Goal: Task Accomplishment & Management: Use online tool/utility

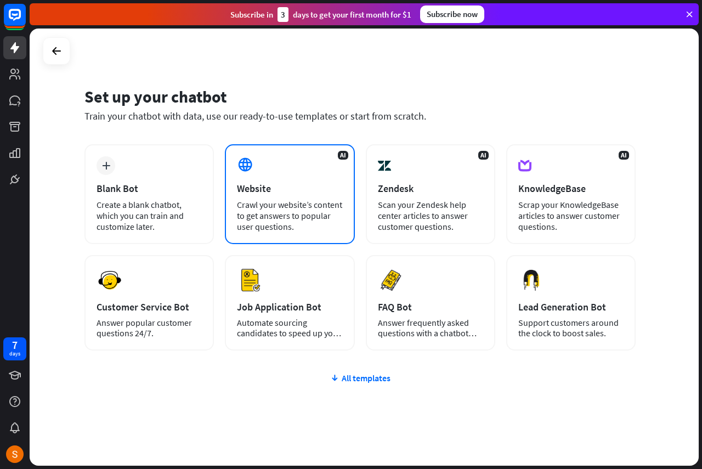
click at [295, 190] on div "Website" at bounding box center [289, 188] width 105 height 13
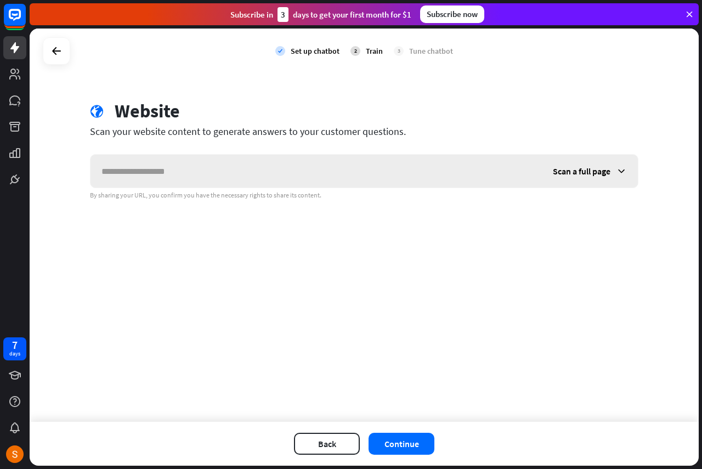
click at [577, 172] on span "Scan a full page" at bounding box center [582, 171] width 58 height 11
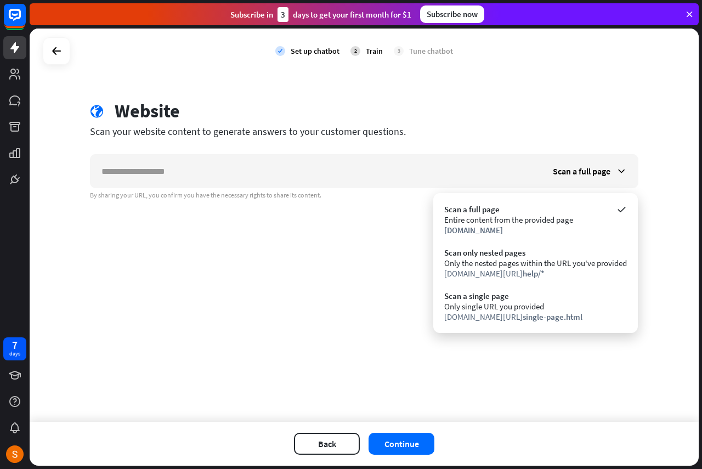
click at [362, 335] on div "check Set up chatbot 2 Train 3 Tune chatbot globe Website Scan your website con…" at bounding box center [364, 225] width 669 height 393
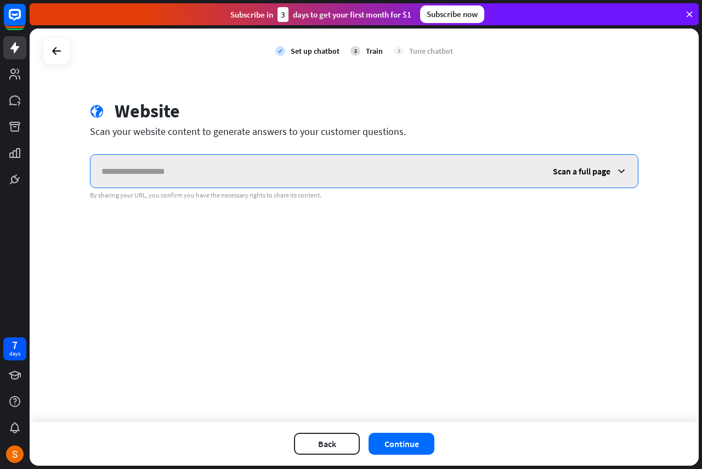
click at [131, 173] on input "text" at bounding box center [316, 171] width 451 height 33
paste input "**********"
type input "**********"
click at [168, 171] on input "**********" at bounding box center [316, 171] width 451 height 33
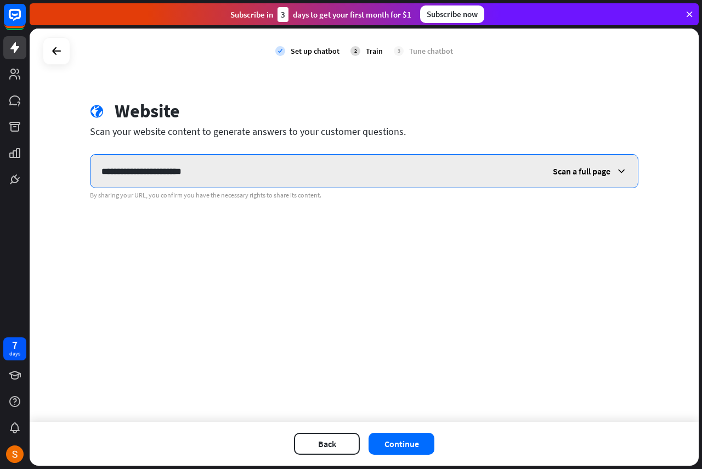
click at [168, 171] on input "**********" at bounding box center [316, 171] width 451 height 33
paste input "**********"
click at [140, 173] on input "**********" at bounding box center [316, 171] width 451 height 33
type input "**********"
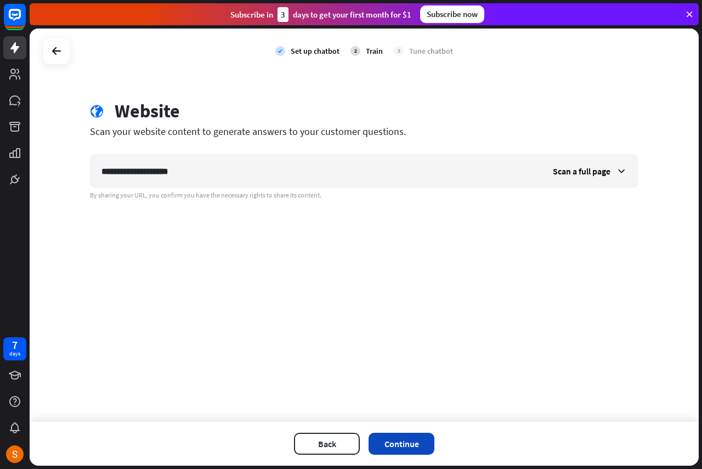
click at [415, 446] on button "Continue" at bounding box center [402, 444] width 66 height 22
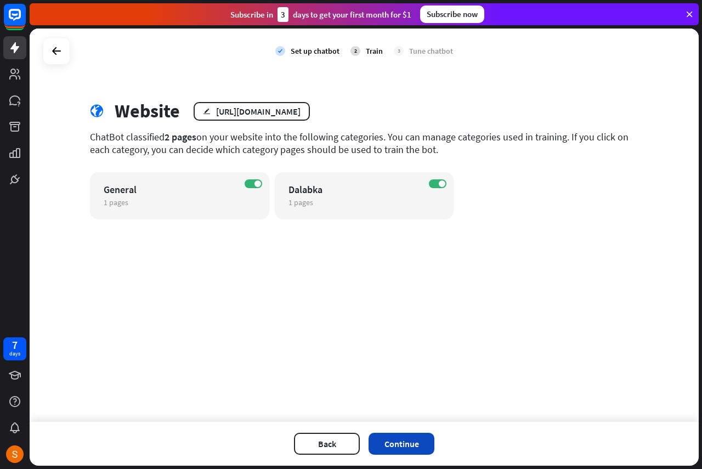
click at [412, 447] on button "Continue" at bounding box center [402, 444] width 66 height 22
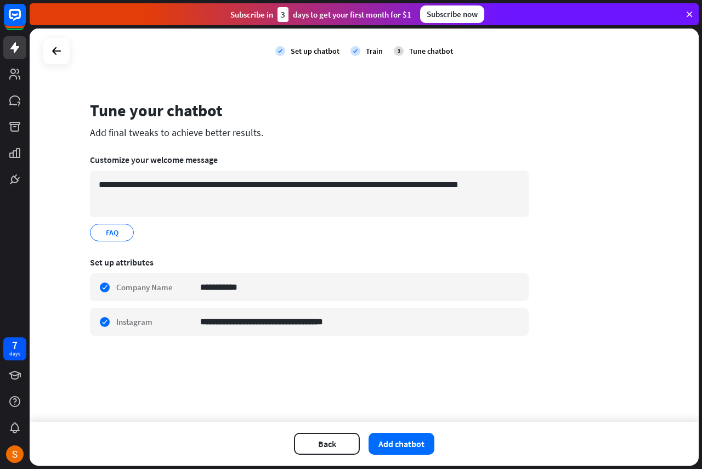
click at [412, 447] on button "Add chatbot" at bounding box center [402, 444] width 66 height 22
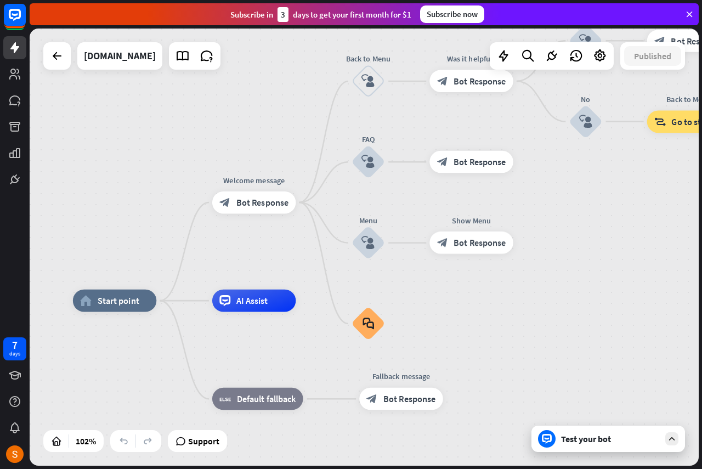
drag, startPoint x: 588, startPoint y: 242, endPoint x: 504, endPoint y: 295, distance: 99.1
click at [504, 295] on div "home_2 Start point Welcome message block_bot_response Bot Response Back to Menu…" at bounding box center [364, 247] width 669 height 437
click at [115, 306] on span "Start point" at bounding box center [119, 300] width 42 height 11
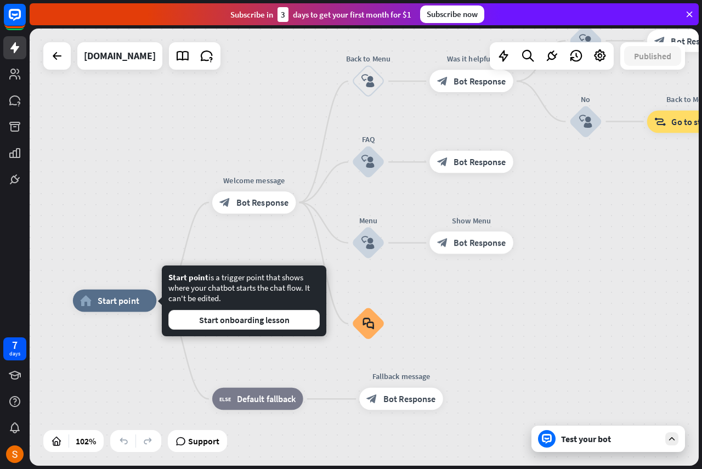
click at [608, 451] on div "Test your bot" at bounding box center [609, 439] width 154 height 26
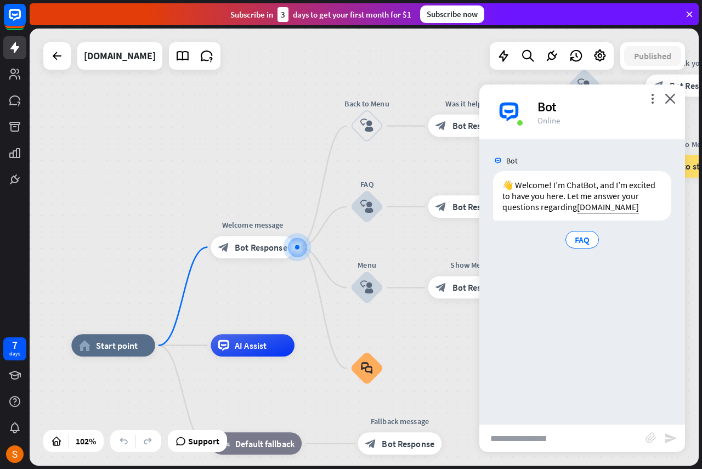
click at [541, 448] on input "text" at bounding box center [562, 438] width 166 height 27
type input "***"
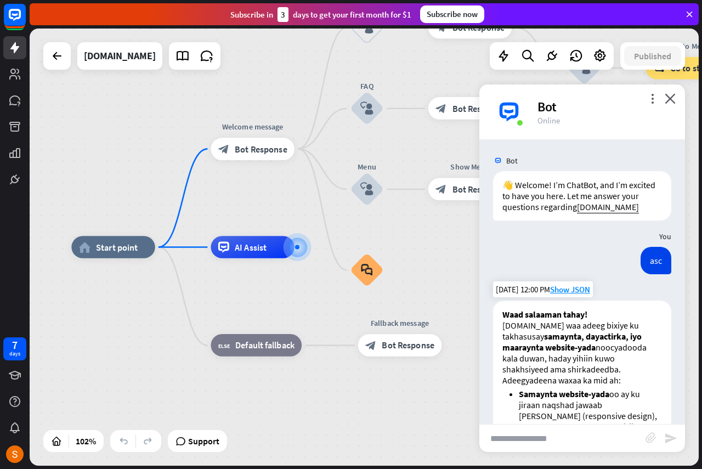
scroll to position [420, 0]
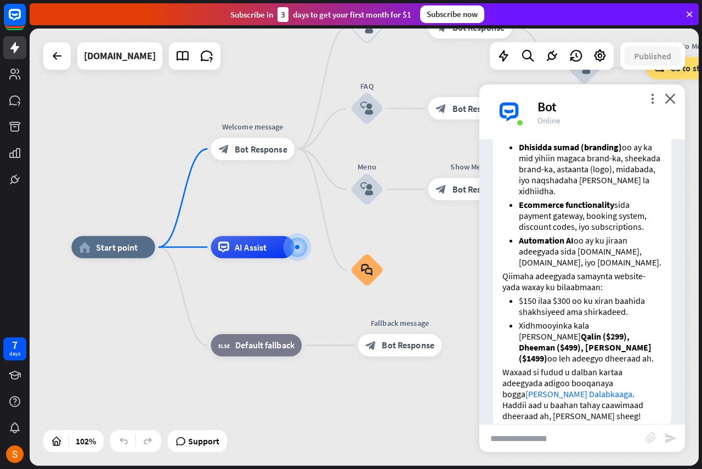
click at [562, 440] on input "text" at bounding box center [562, 438] width 166 height 27
type input "**********"
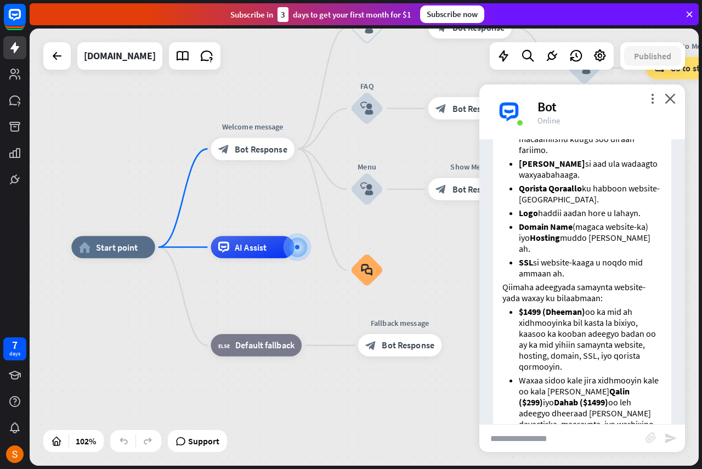
scroll to position [954, 0]
click at [671, 101] on icon "close" at bounding box center [670, 98] width 11 height 10
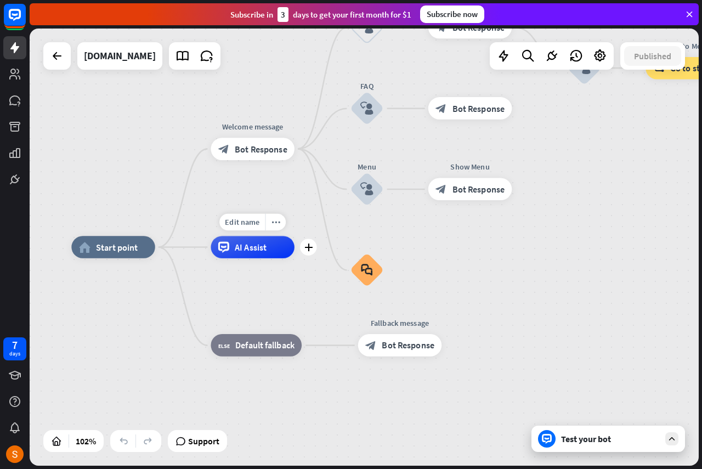
click at [246, 255] on div "AI Assist" at bounding box center [252, 247] width 83 height 22
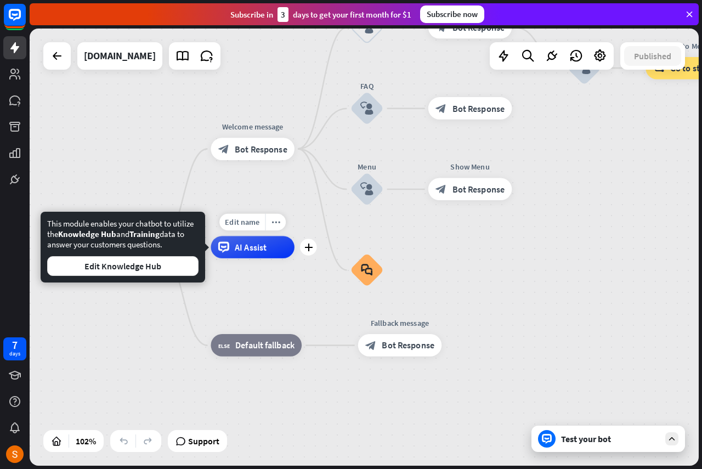
click at [246, 255] on div "AI Assist" at bounding box center [252, 247] width 83 height 22
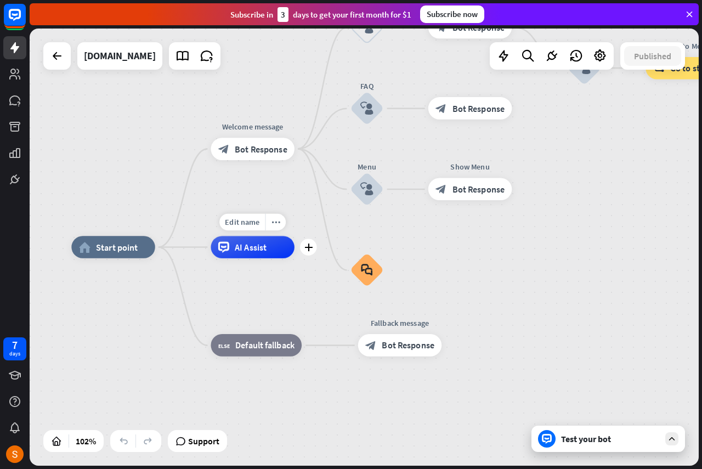
click at [246, 255] on div "AI Assist" at bounding box center [252, 247] width 83 height 22
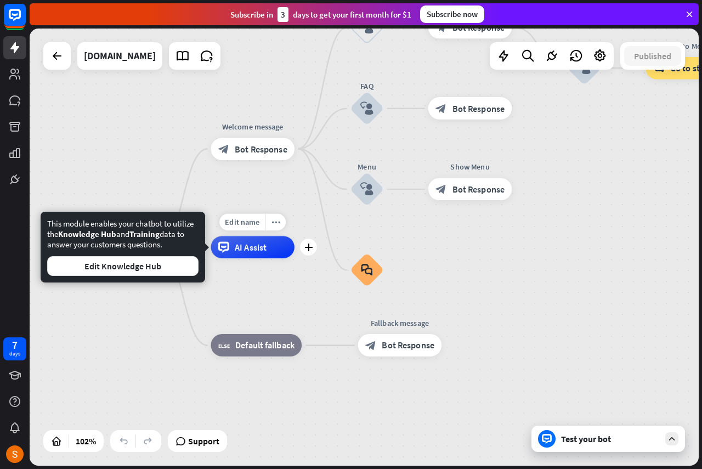
click at [246, 255] on div "AI Assist" at bounding box center [252, 247] width 83 height 22
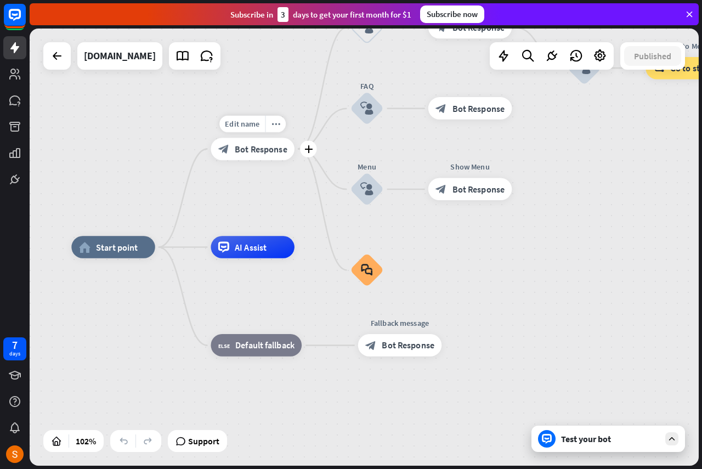
click at [266, 141] on div "block_bot_response Bot Response" at bounding box center [252, 149] width 83 height 22
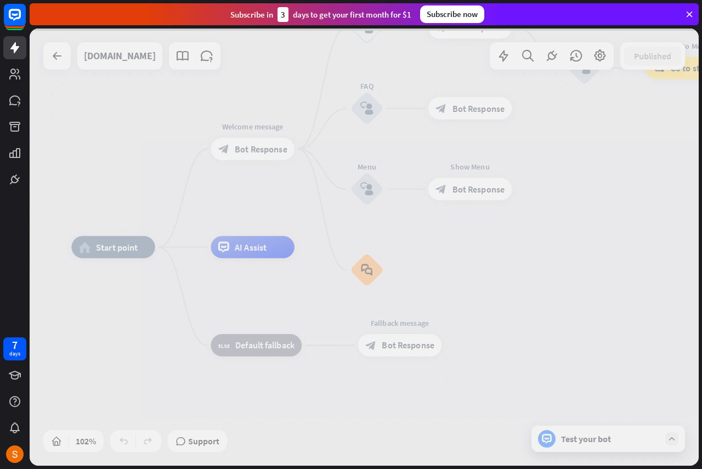
click at [266, 141] on div at bounding box center [364, 247] width 669 height 437
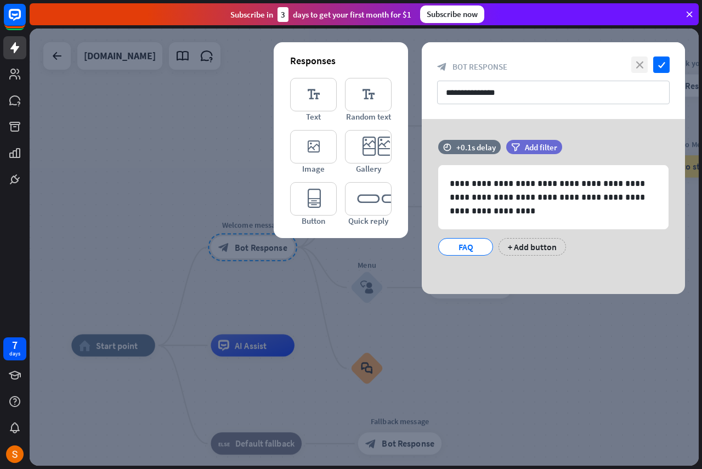
click at [637, 69] on icon "close" at bounding box center [639, 64] width 16 height 16
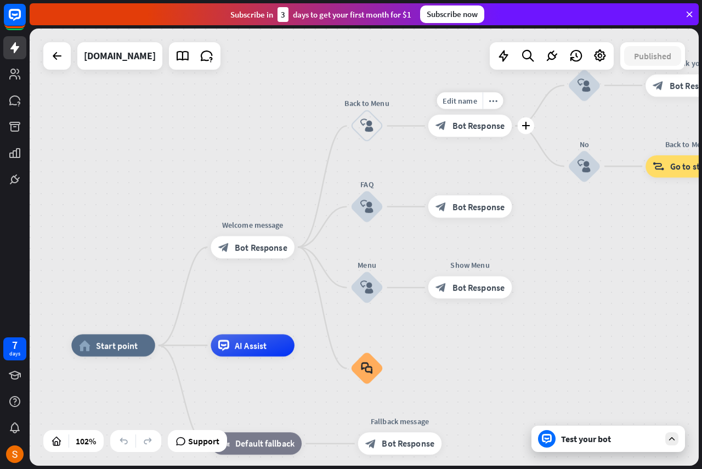
click at [461, 126] on span "Bot Response" at bounding box center [479, 125] width 53 height 11
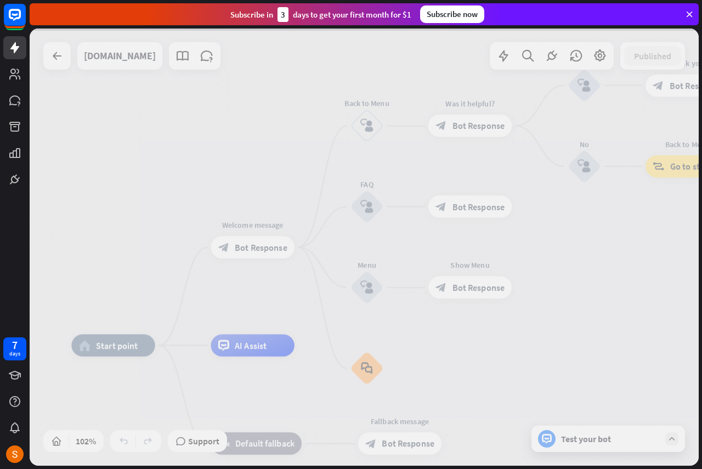
click at [461, 126] on div at bounding box center [364, 247] width 669 height 437
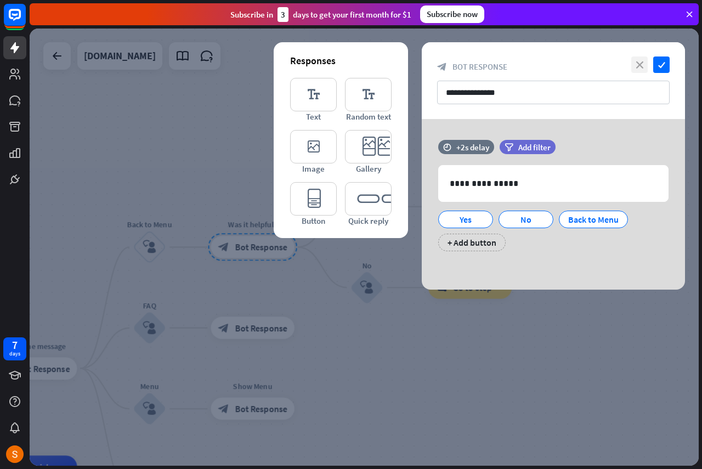
click at [641, 59] on icon "close" at bounding box center [639, 64] width 16 height 16
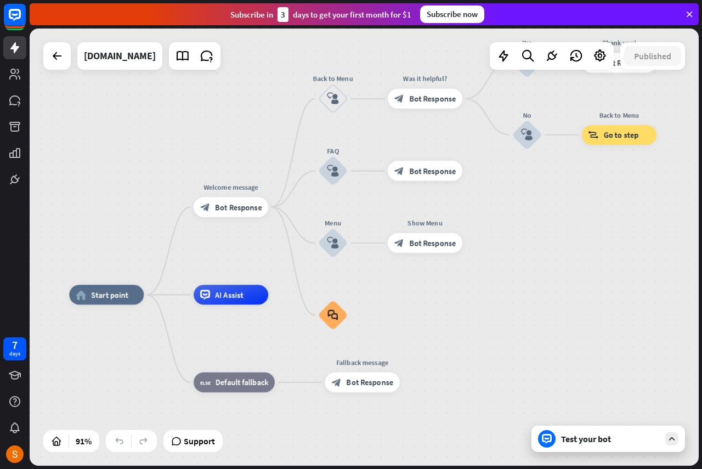
drag, startPoint x: 464, startPoint y: 342, endPoint x: 614, endPoint y: 183, distance: 218.5
click at [614, 183] on div "home_2 Start point Welcome message block_bot_response Bot Response Back to Menu…" at bounding box center [364, 247] width 669 height 437
click at [590, 439] on div "Test your bot" at bounding box center [610, 438] width 99 height 11
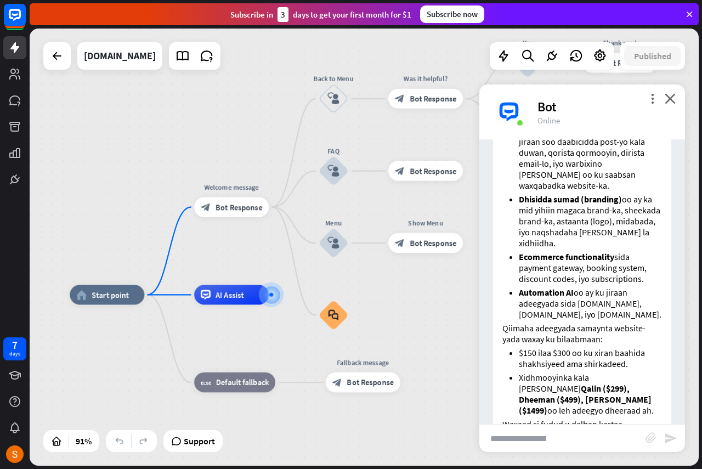
scroll to position [341, 0]
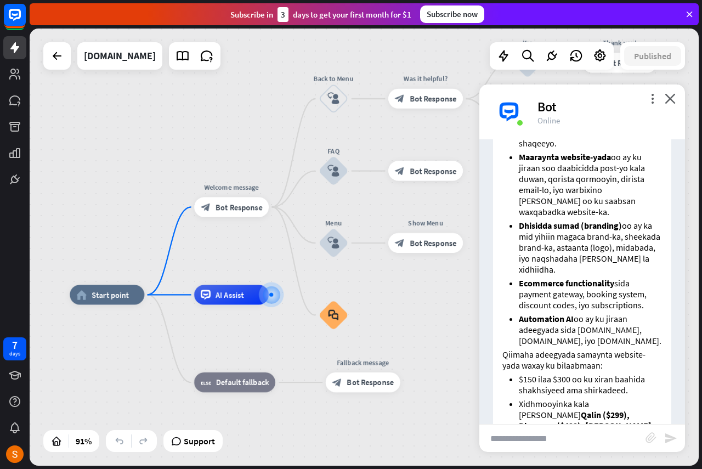
click at [568, 440] on input "text" at bounding box center [562, 438] width 166 height 27
type input "*****"
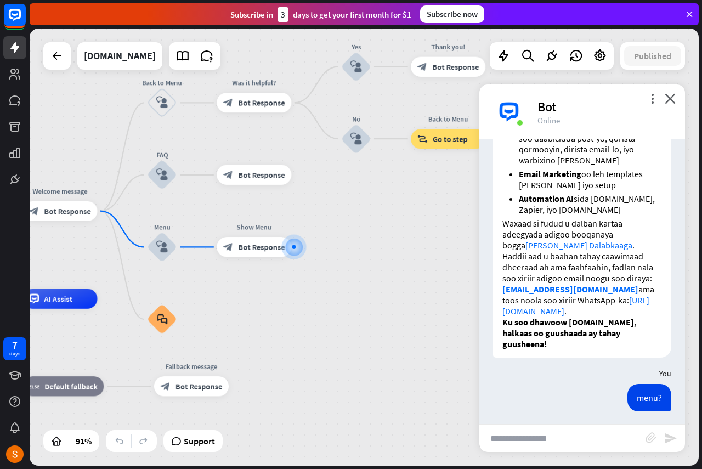
scroll to position [1340, 0]
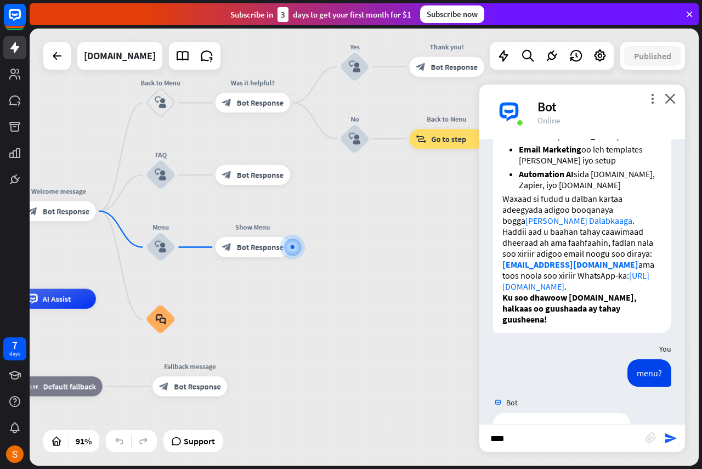
type input "*****"
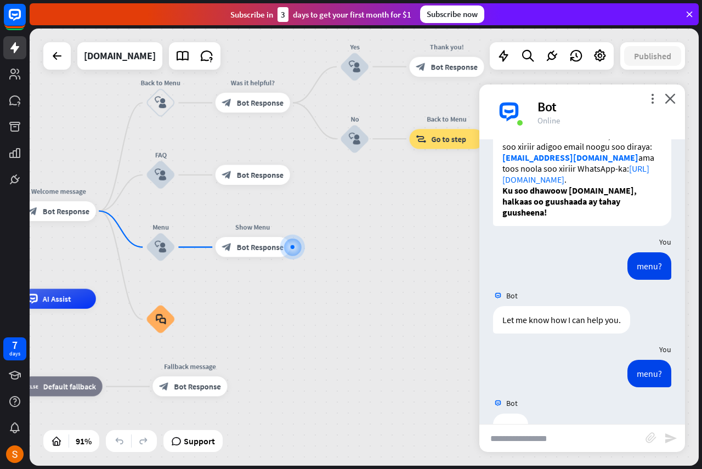
scroll to position [1447, 0]
type input "*******"
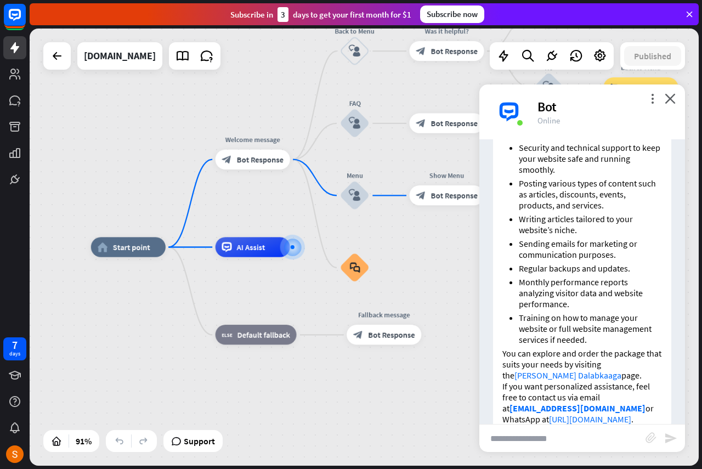
scroll to position [2163, 0]
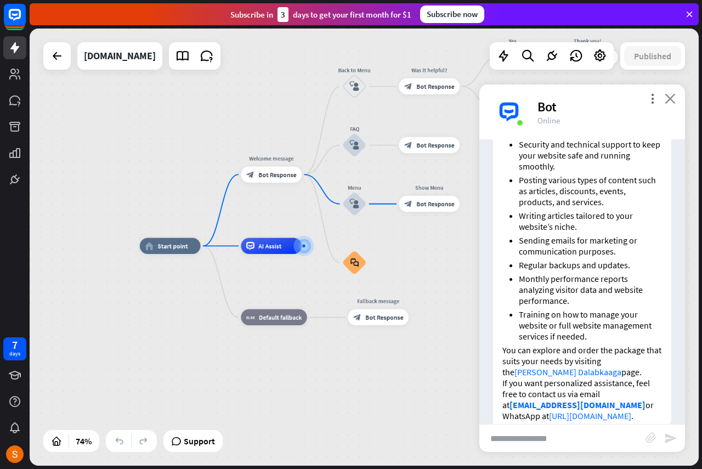
click at [669, 102] on icon "close" at bounding box center [670, 98] width 11 height 10
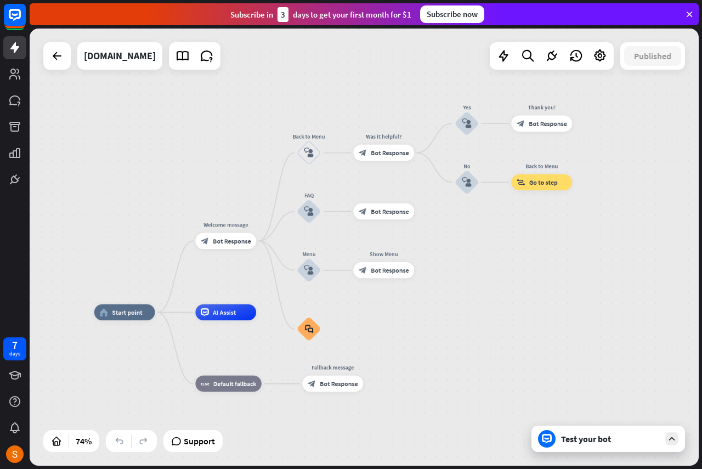
drag, startPoint x: 561, startPoint y: 211, endPoint x: 516, endPoint y: 277, distance: 80.5
click at [516, 277] on div "home_2 Start point Welcome message block_bot_response Bot Response Back to Menu…" at bounding box center [364, 247] width 669 height 437
click at [14, 27] on icon at bounding box center [14, 14] width 25 height 25
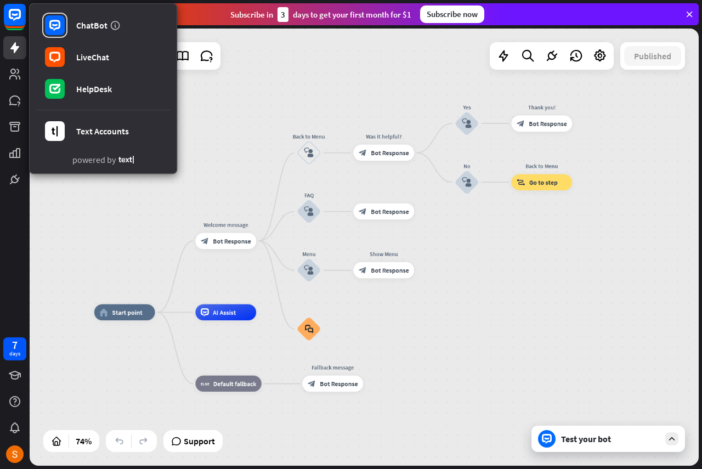
click at [5, 273] on div "ChatBot LiveChat HelpDesk Text Accounts powered by 7 days" at bounding box center [15, 234] width 30 height 469
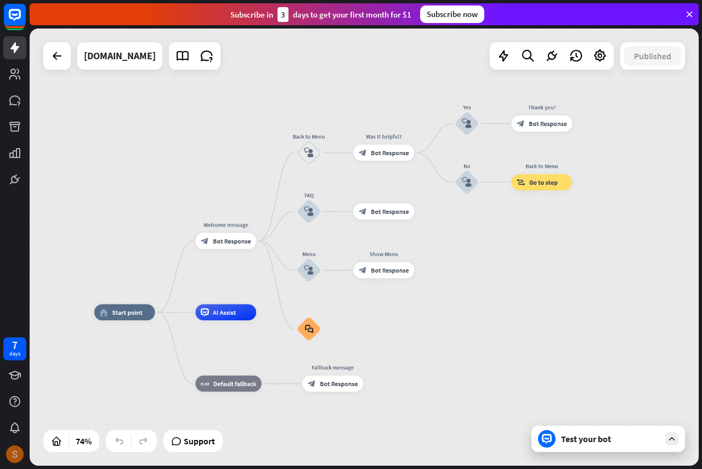
click at [20, 448] on img at bounding box center [15, 454] width 18 height 18
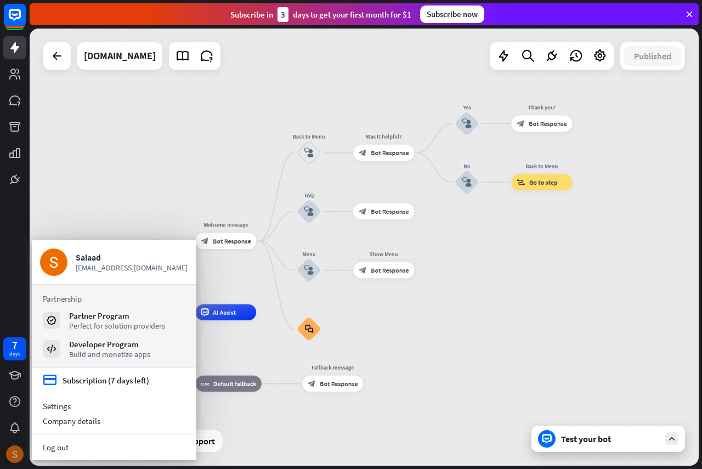
click at [20, 448] on img at bounding box center [15, 454] width 18 height 18
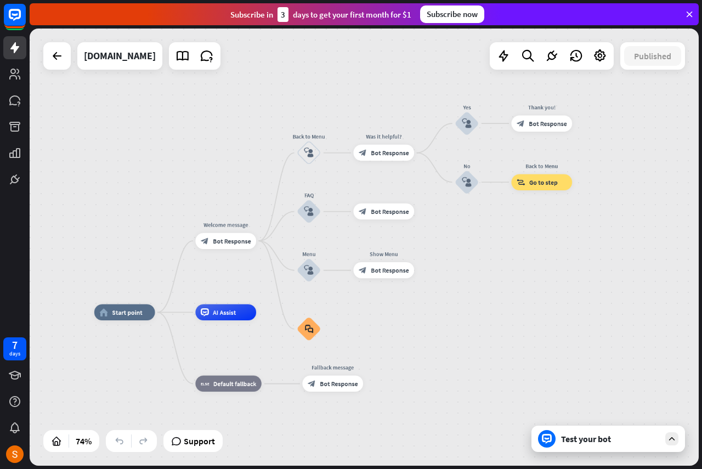
click at [2, 285] on div "7 days" at bounding box center [15, 234] width 30 height 469
click at [200, 53] on icon at bounding box center [207, 56] width 14 height 14
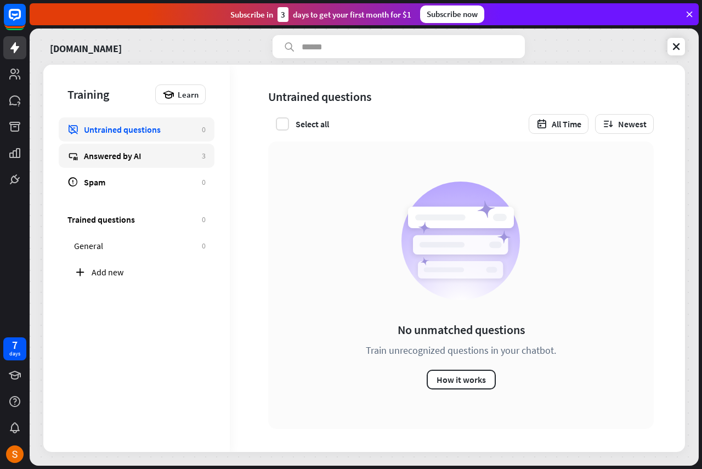
click at [148, 160] on div "Answered by AI" at bounding box center [140, 155] width 112 height 11
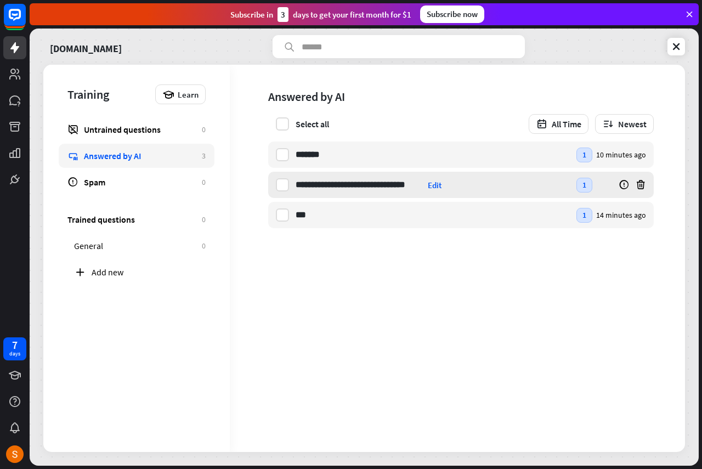
click at [439, 181] on div "Edit" at bounding box center [435, 185] width 14 height 10
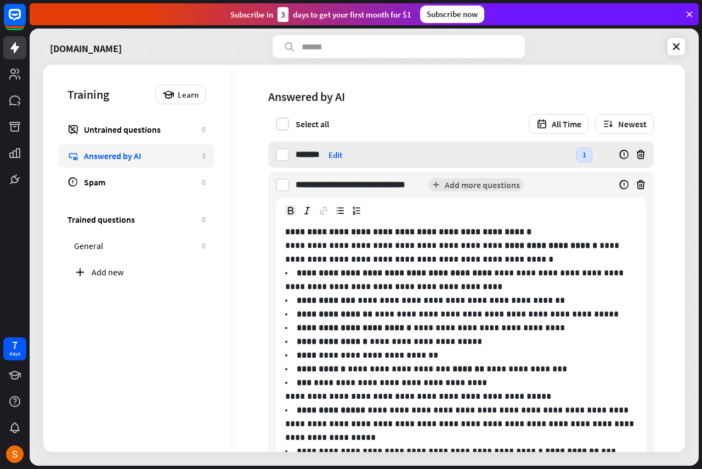
click at [330, 152] on div "Edit" at bounding box center [336, 155] width 14 height 10
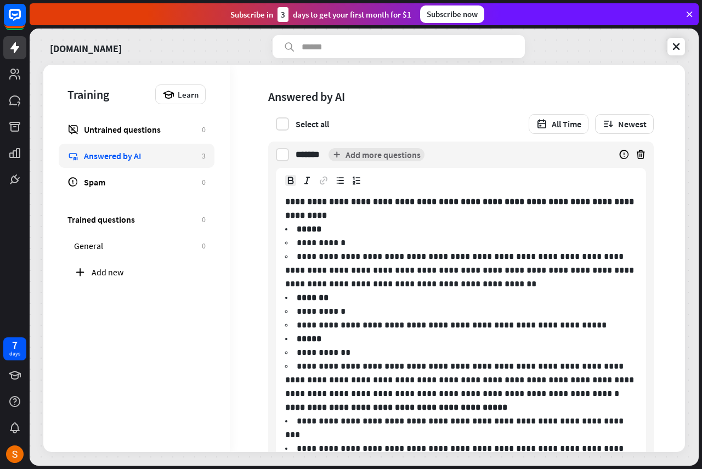
scroll to position [238, 0]
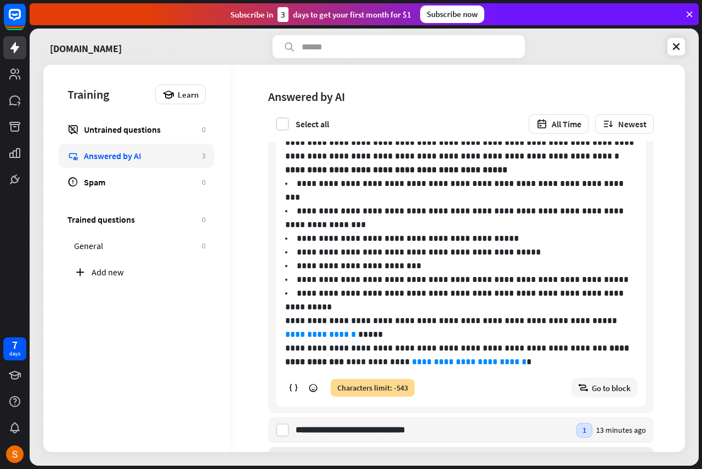
click at [326, 455] on div "Edit" at bounding box center [319, 460] width 14 height 10
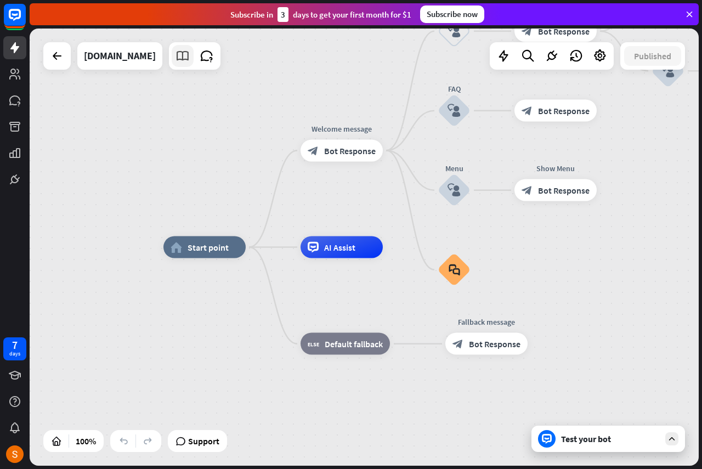
click at [176, 54] on icon at bounding box center [183, 56] width 14 height 14
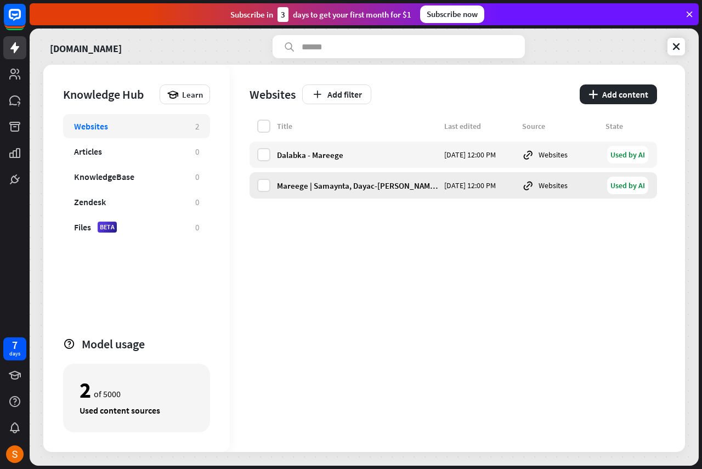
click at [344, 184] on div "Mareege | Samaynta, Dayac-[PERSON_NAME], [PERSON_NAME] Website-yada" at bounding box center [357, 185] width 161 height 10
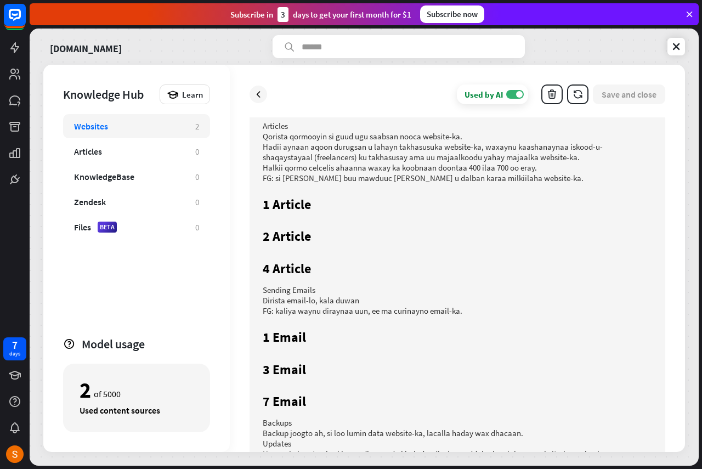
scroll to position [2922, 0]
click at [296, 199] on h2 "1 Article" at bounding box center [457, 206] width 389 height 21
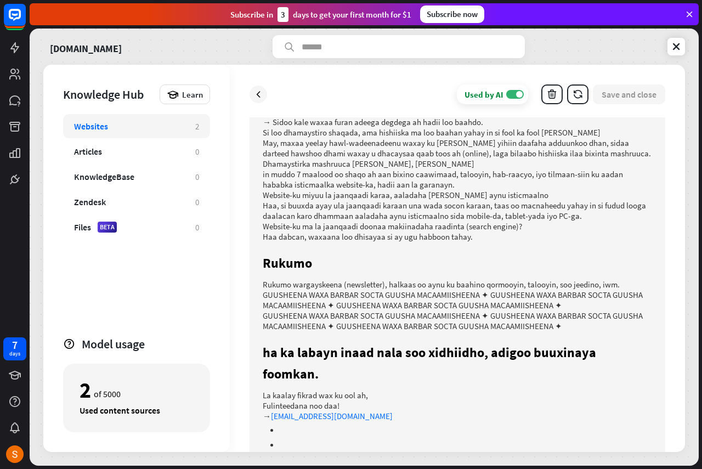
scroll to position [8545, 0]
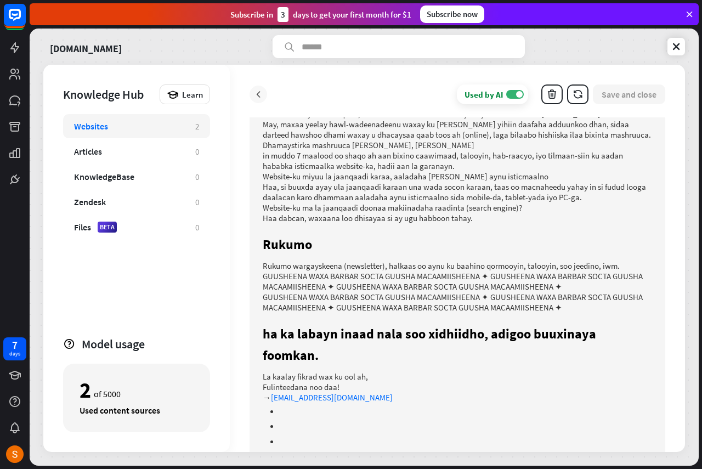
click at [259, 99] on icon at bounding box center [258, 94] width 11 height 11
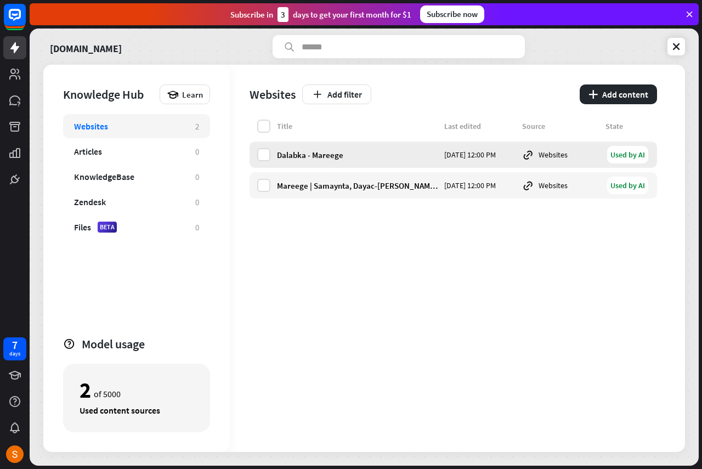
click at [335, 160] on div "Dalabka - Mareege [DATE] 12:00 PM Websites Used by AI" at bounding box center [454, 155] width 408 height 26
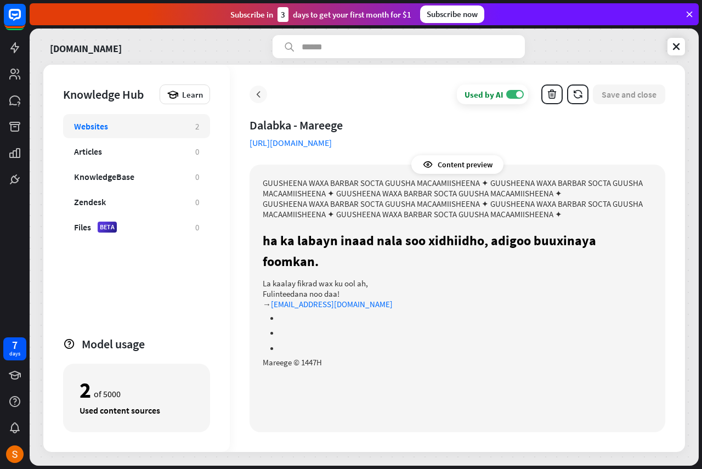
click at [253, 99] on icon at bounding box center [258, 94] width 11 height 11
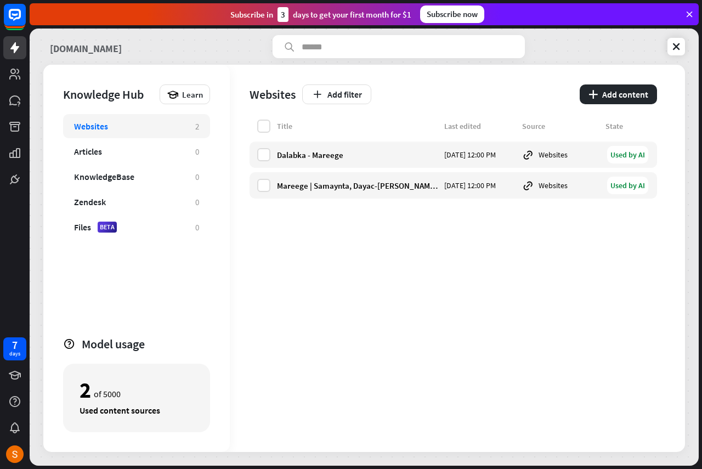
click at [65, 55] on link "[DOMAIN_NAME]" at bounding box center [86, 46] width 72 height 23
